Goal: Navigation & Orientation: Find specific page/section

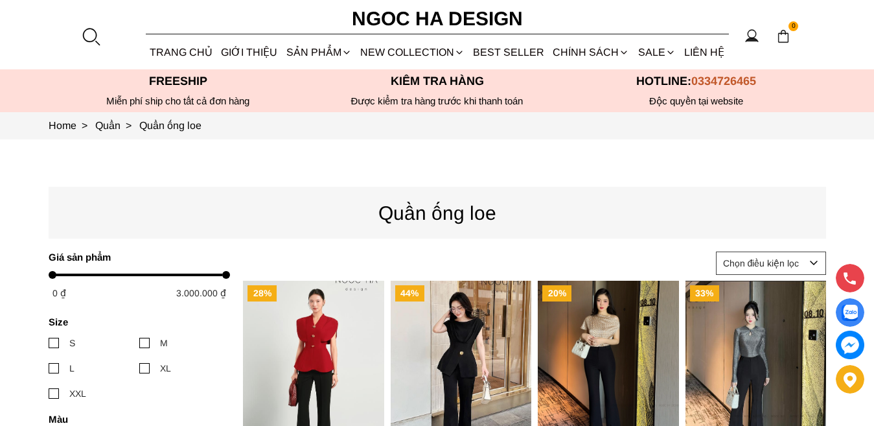
click at [599, 326] on img "Product image - Doris Pants_ Quần Cạp Cao Xẻ Gấu 2 Màu Đen, Cam - Q054" at bounding box center [608, 374] width 141 height 188
